Goal: Book appointment/travel/reservation

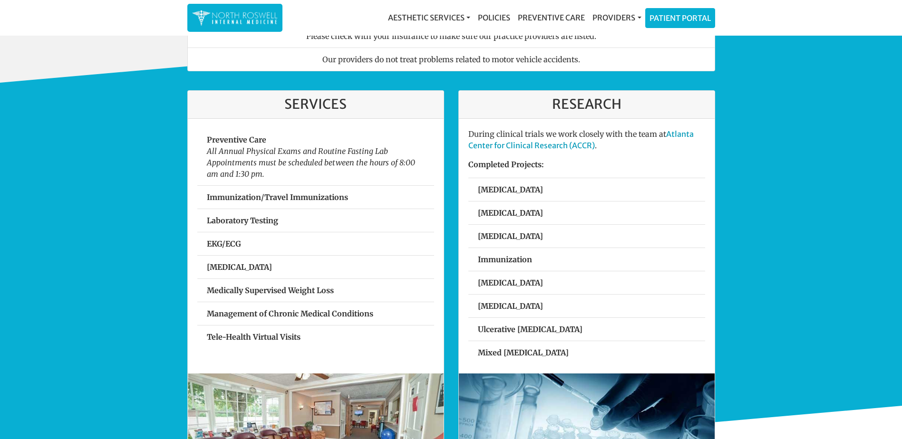
scroll to position [285, 0]
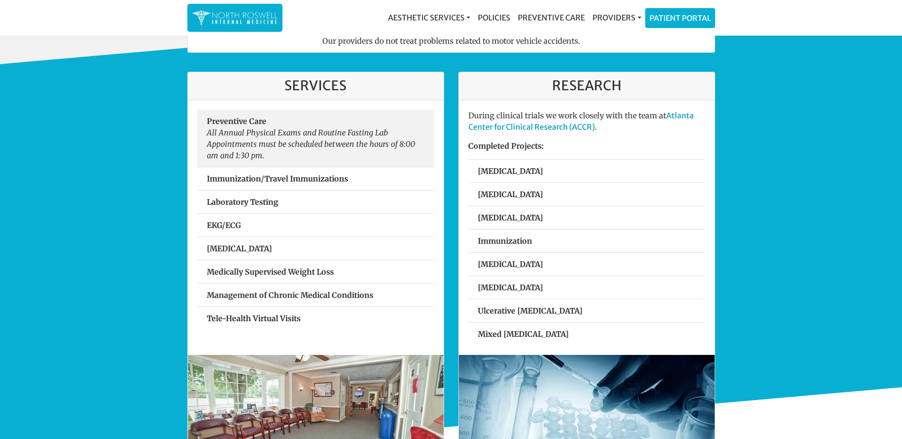
click at [253, 147] on em "All Annual Physical Exams and Routine Fasting Lab Appointments must be schedule…" at bounding box center [311, 144] width 208 height 32
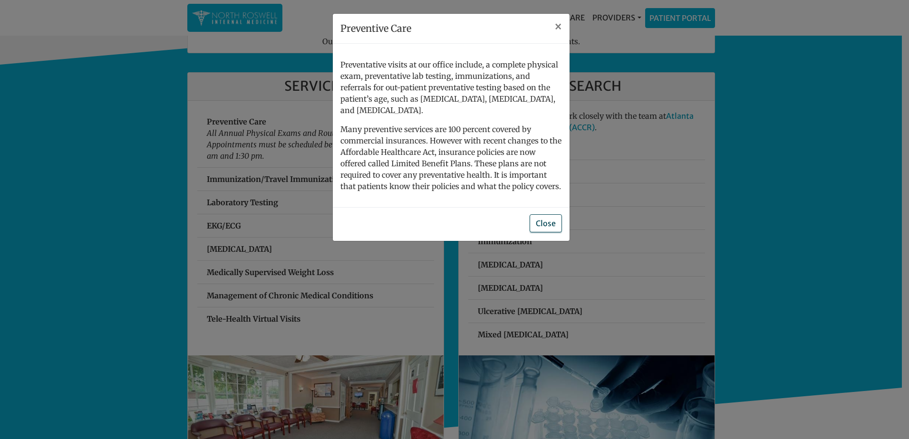
click at [545, 217] on button "Close" at bounding box center [546, 223] width 32 height 18
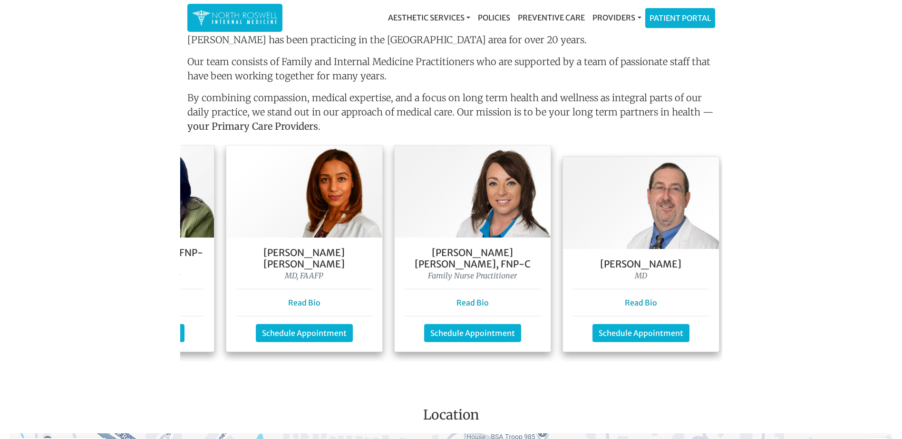
scroll to position [0, 314]
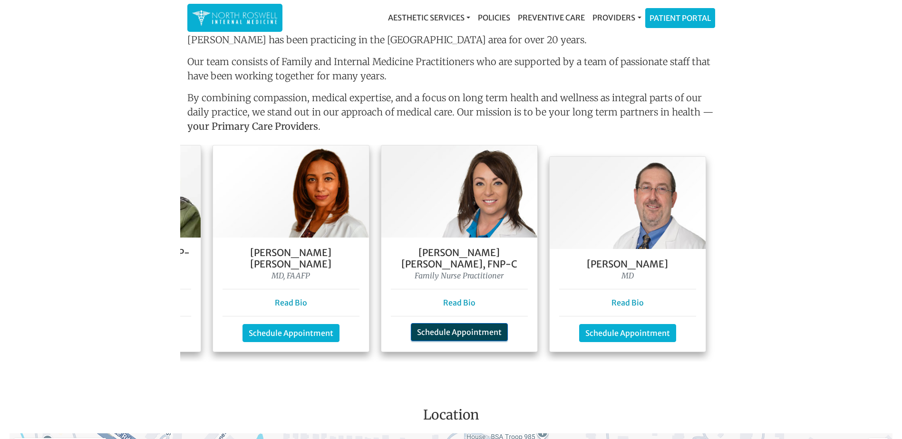
click at [455, 325] on link "Schedule Appointment" at bounding box center [459, 332] width 97 height 18
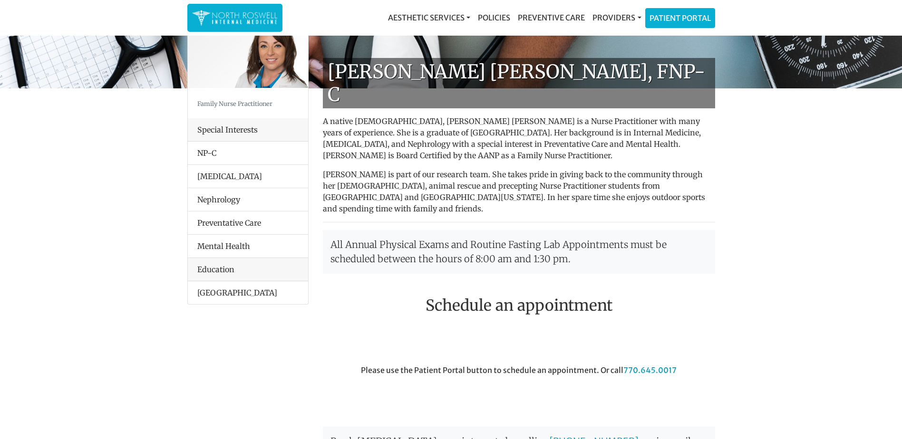
scroll to position [95, 0]
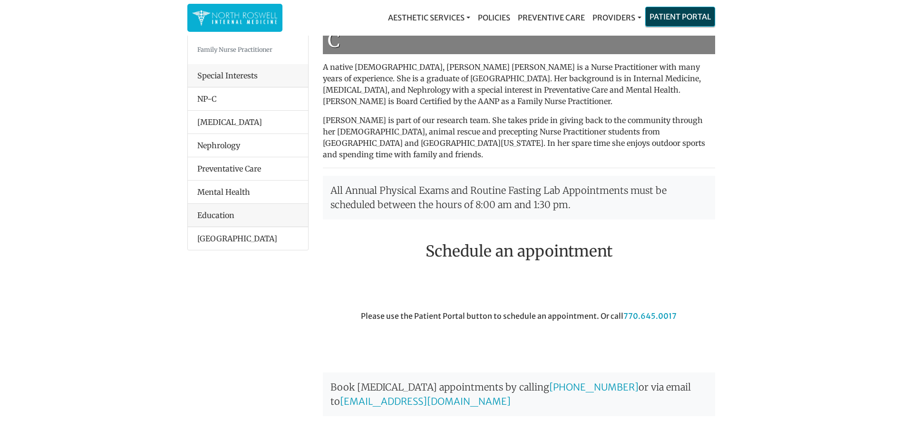
click at [680, 17] on link "Patient Portal" at bounding box center [680, 16] width 69 height 19
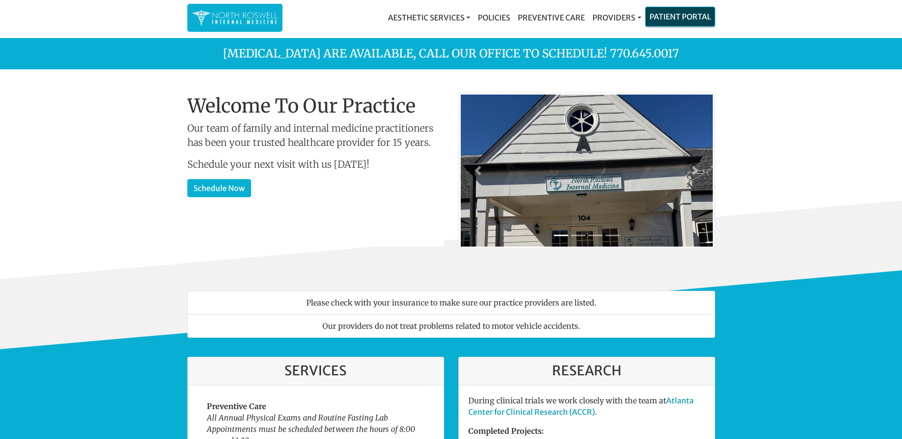
drag, startPoint x: 0, startPoint y: 0, endPoint x: 684, endPoint y: 20, distance: 684.4
click at [684, 20] on link "Patient Portal" at bounding box center [680, 16] width 69 height 19
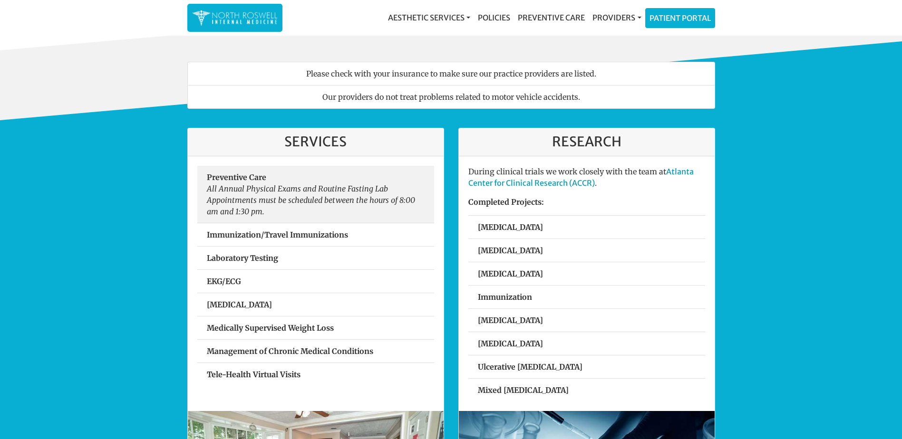
scroll to position [238, 0]
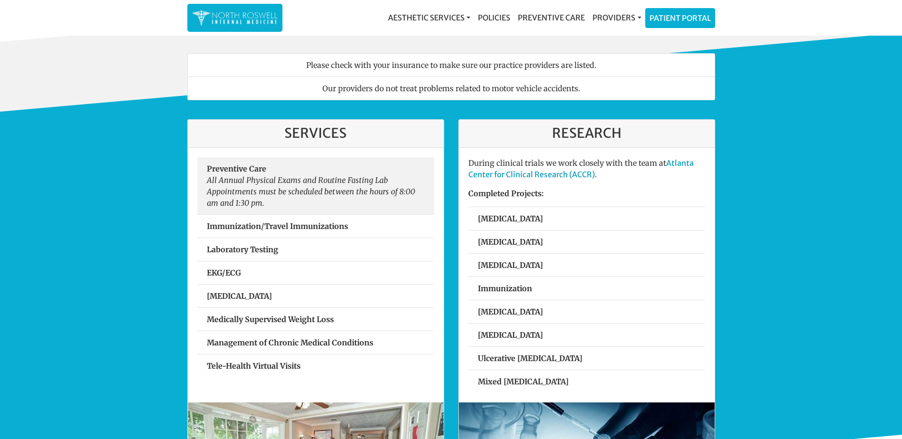
click at [292, 187] on em "All Annual Physical Exams and Routine Fasting Lab Appointments must be schedule…" at bounding box center [311, 191] width 208 height 32
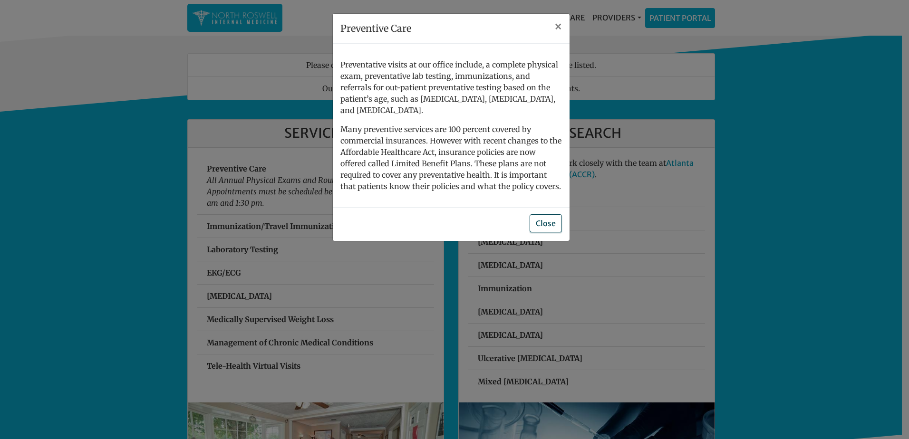
click at [553, 216] on button "Close" at bounding box center [546, 223] width 32 height 18
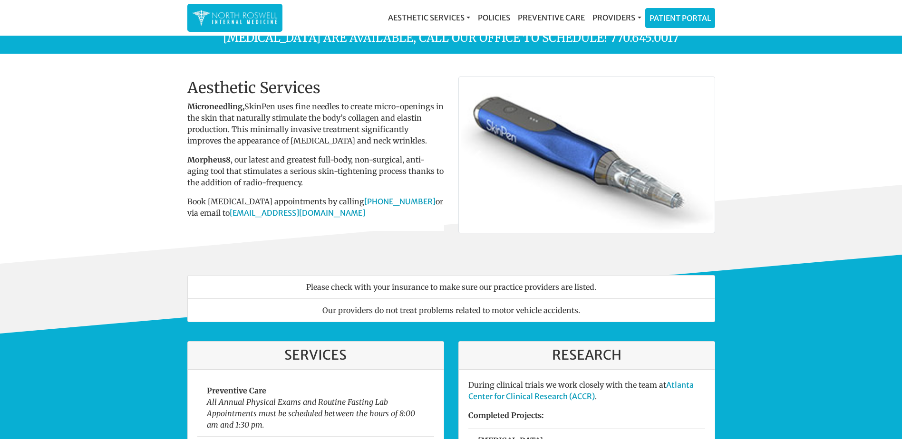
scroll to position [0, 0]
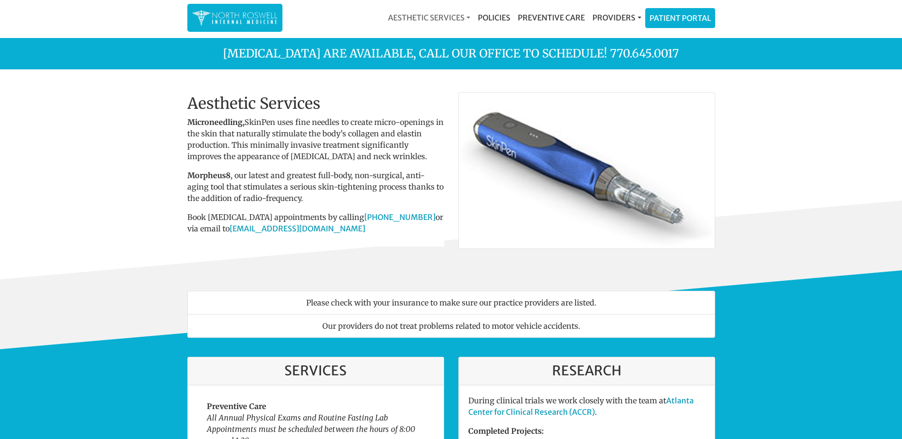
click at [464, 18] on link "Aesthetic Services" at bounding box center [429, 17] width 90 height 19
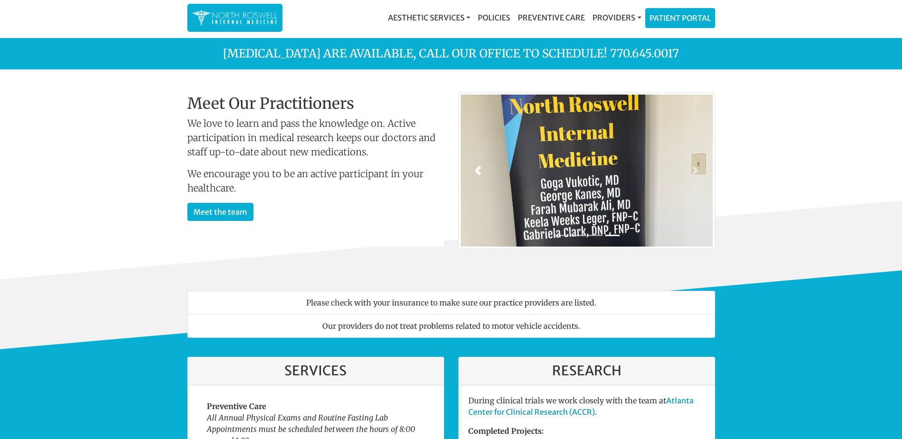
click at [482, 170] on span at bounding box center [478, 171] width 10 height 10
click at [483, 172] on link "Previous" at bounding box center [478, 171] width 39 height 156
click at [474, 174] on span at bounding box center [478, 171] width 10 height 10
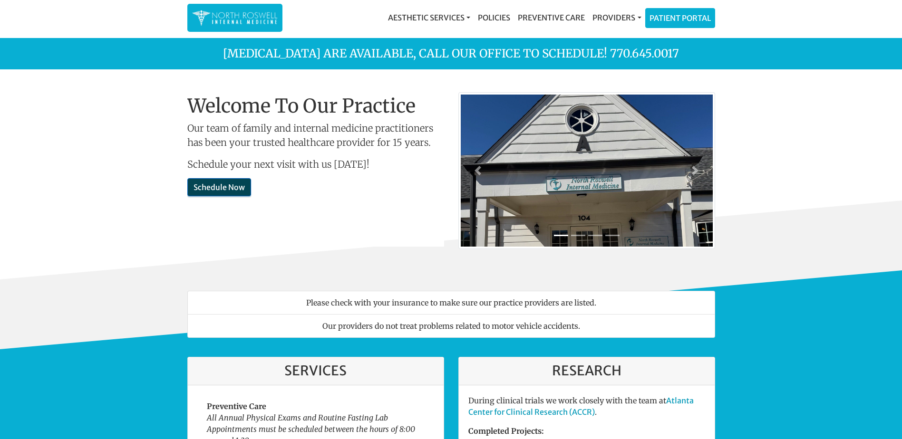
click at [212, 186] on link "Schedule Now" at bounding box center [219, 187] width 64 height 18
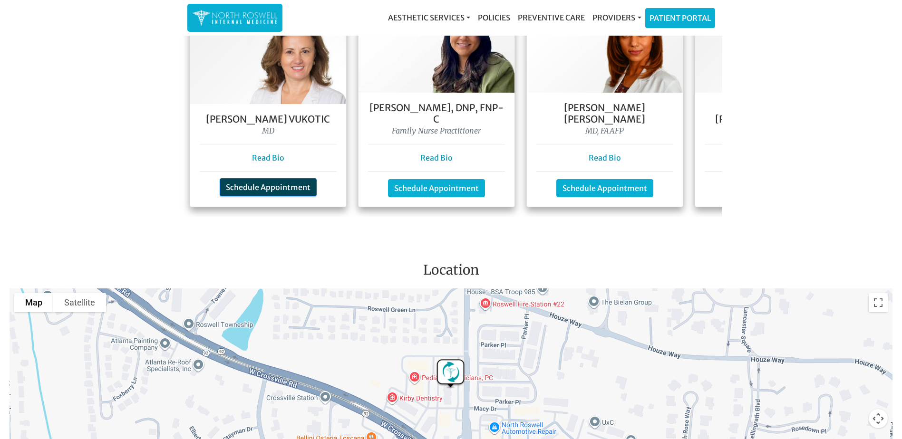
click at [267, 181] on link "Schedule Appointment" at bounding box center [268, 187] width 97 height 18
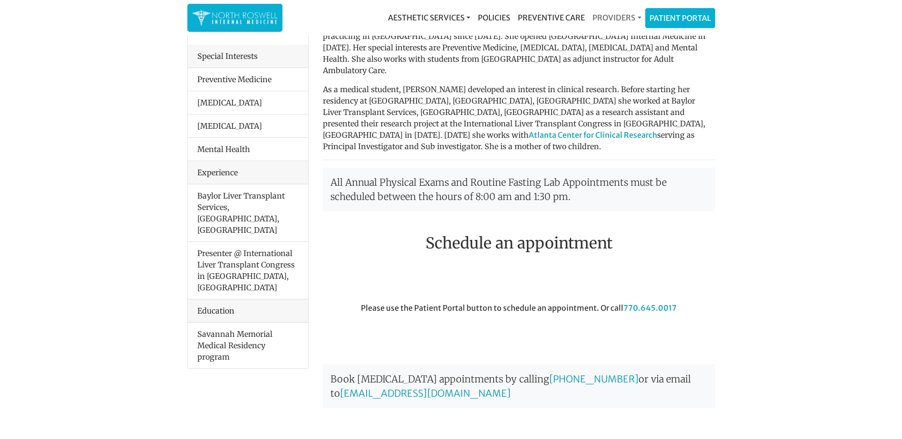
scroll to position [114, 0]
